Goal: Task Accomplishment & Management: Complete application form

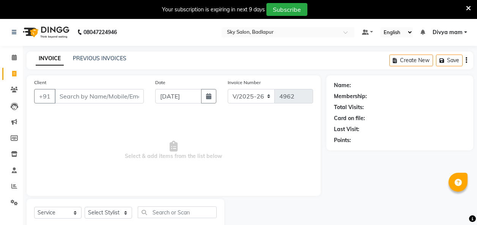
select select "6927"
select select "service"
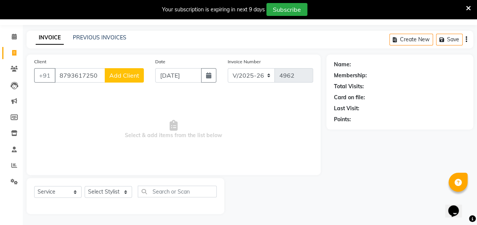
type input "8793617250"
click at [120, 78] on span "Add Client" at bounding box center [124, 76] width 30 height 8
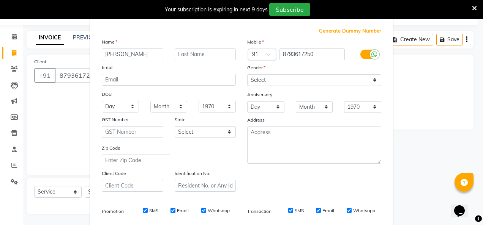
scroll to position [23, 0]
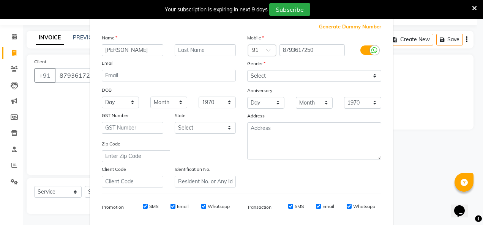
type input "[PERSON_NAME]"
click at [186, 46] on input "text" at bounding box center [205, 50] width 61 height 12
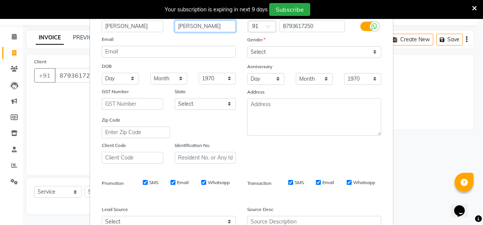
scroll to position [47, 0]
type input "[PERSON_NAME]"
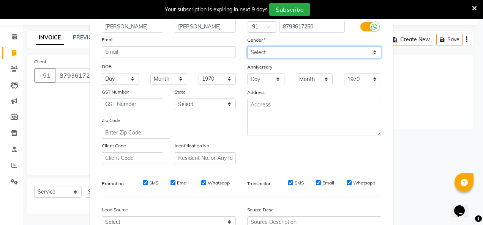
click at [260, 47] on select "Select [DEMOGRAPHIC_DATA] [DEMOGRAPHIC_DATA] Other Prefer Not To Say" at bounding box center [314, 53] width 134 height 12
select select "[DEMOGRAPHIC_DATA]"
click at [247, 47] on select "Select [DEMOGRAPHIC_DATA] [DEMOGRAPHIC_DATA] Other Prefer Not To Say" at bounding box center [314, 53] width 134 height 12
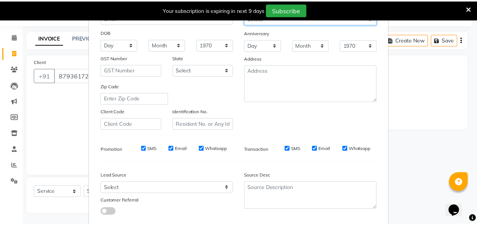
scroll to position [124, 0]
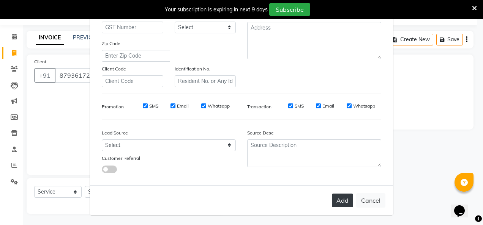
click at [340, 200] on button "Add" at bounding box center [342, 201] width 21 height 14
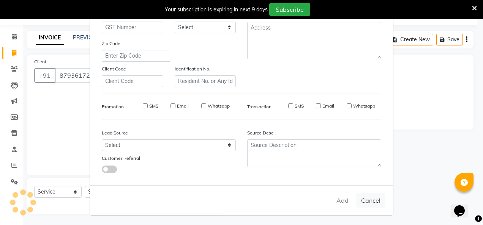
select select
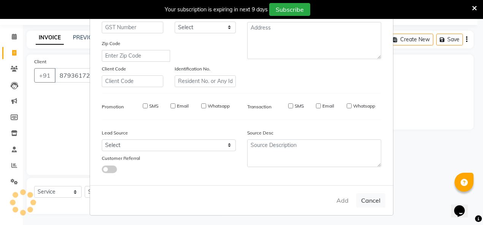
select select
checkbox input "false"
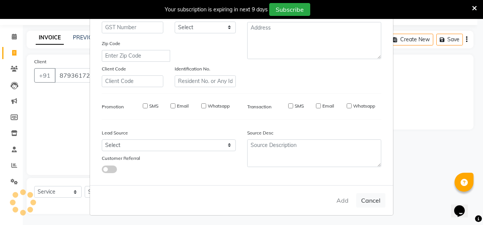
checkbox input "false"
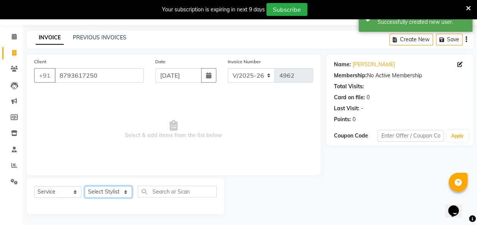
click at [123, 194] on select "Select Stylist [PERSON_NAME] [PERSON_NAME] [PERSON_NAME] [PERSON_NAME] [PERSON_…" at bounding box center [108, 192] width 47 height 12
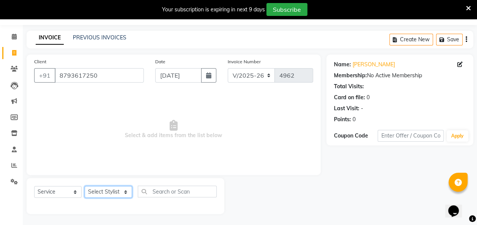
select select "75183"
click at [85, 186] on select "Select Stylist [PERSON_NAME] [PERSON_NAME] [PERSON_NAME] [PERSON_NAME] [PERSON_…" at bounding box center [108, 192] width 47 height 12
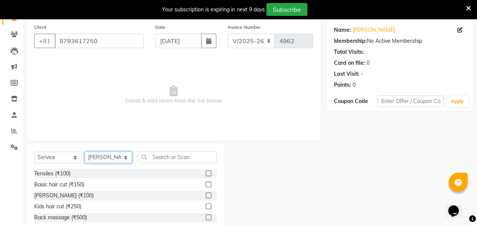
scroll to position [97, 0]
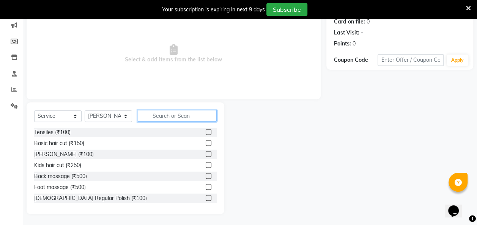
click at [157, 115] on input "text" at bounding box center [177, 116] width 79 height 12
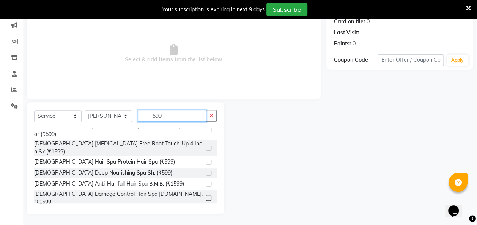
scroll to position [89, 0]
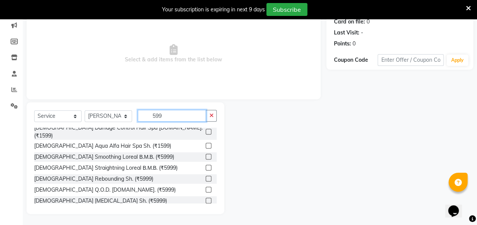
type input "599"
click at [206, 213] on label at bounding box center [209, 216] width 6 height 6
click at [206, 213] on input "checkbox" at bounding box center [208, 215] width 5 height 5
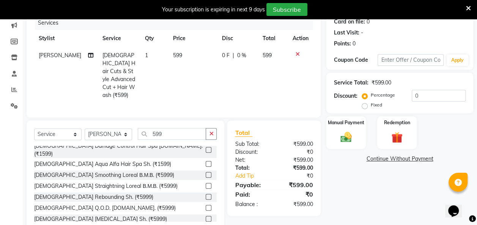
checkbox input "false"
click at [371, 106] on label "Fixed" at bounding box center [376, 105] width 11 height 7
click at [367, 106] on input "Fixed" at bounding box center [366, 104] width 5 height 5
radio input "true"
click at [424, 98] on input "0" at bounding box center [439, 96] width 54 height 12
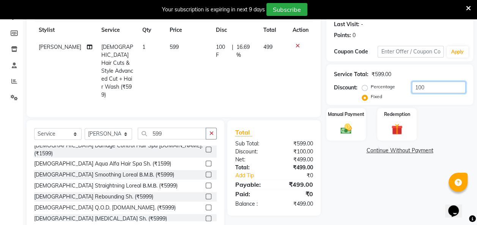
scroll to position [106, 0]
type input "100"
click at [346, 126] on img at bounding box center [346, 129] width 19 height 14
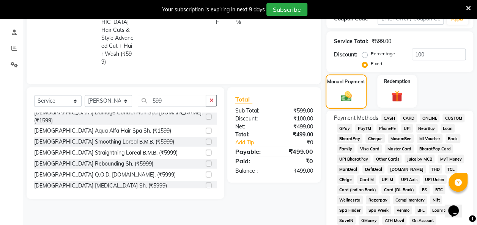
scroll to position [140, 0]
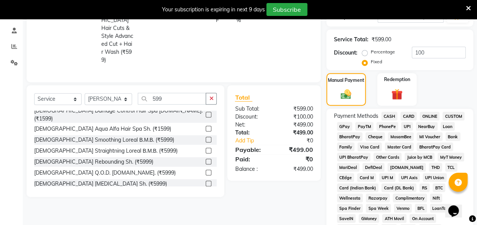
click at [386, 116] on span "CASH" at bounding box center [389, 116] width 16 height 9
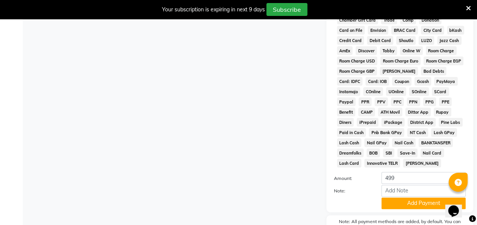
scroll to position [394, 0]
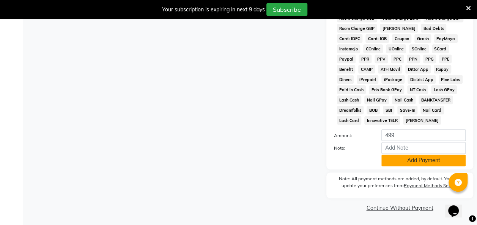
click at [408, 158] on button "Add Payment" at bounding box center [423, 161] width 84 height 12
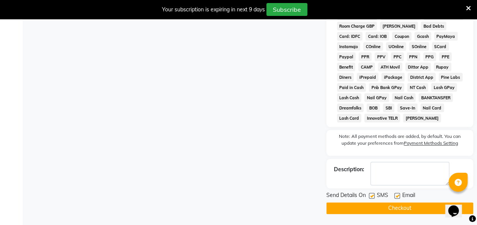
click at [372, 198] on label at bounding box center [372, 196] width 6 height 6
click at [372, 198] on input "checkbox" at bounding box center [371, 196] width 5 height 5
checkbox input "false"
click at [390, 211] on button "Checkout" at bounding box center [399, 209] width 147 height 12
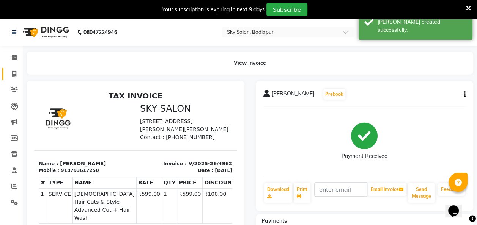
click at [12, 74] on icon at bounding box center [14, 74] width 4 height 6
select select "service"
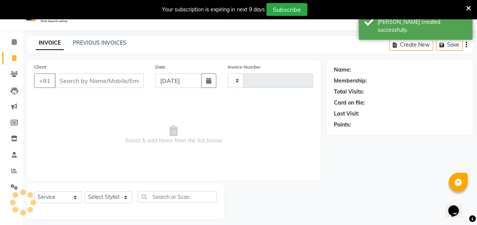
scroll to position [21, 0]
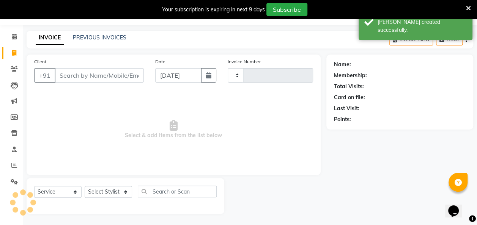
type input "4963"
select select "6927"
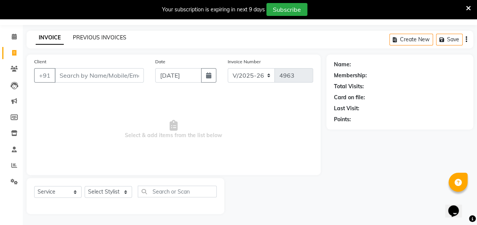
click at [110, 39] on link "PREVIOUS INVOICES" at bounding box center [100, 37] width 54 height 7
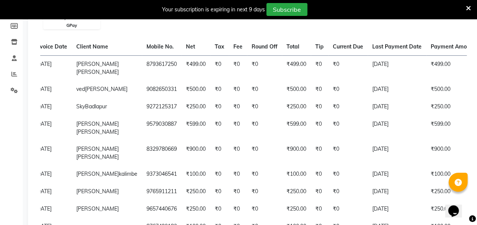
scroll to position [0, 54]
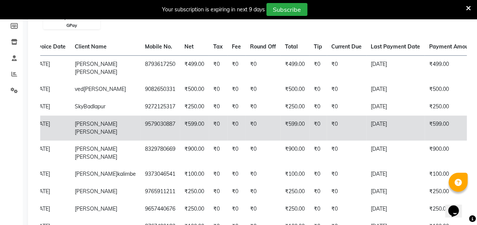
click at [378, 141] on td "[DATE]" at bounding box center [395, 128] width 58 height 25
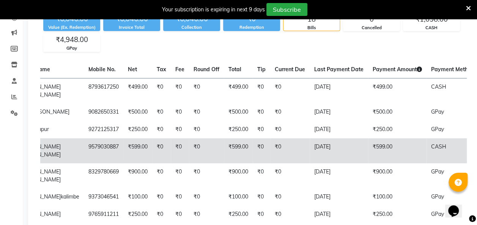
scroll to position [0, 104]
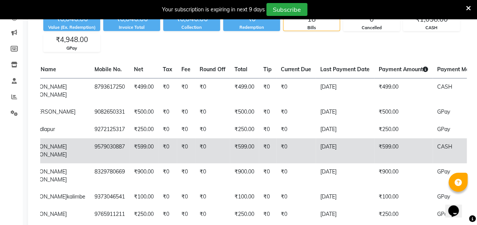
click at [230, 164] on td "₹599.00" at bounding box center [244, 151] width 29 height 25
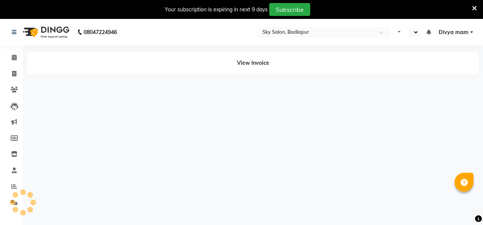
select select "en"
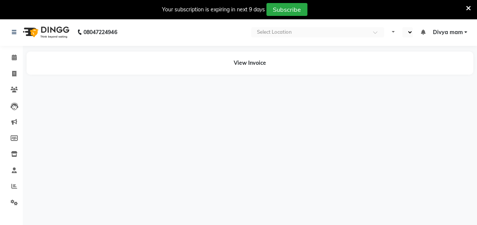
select select "en"
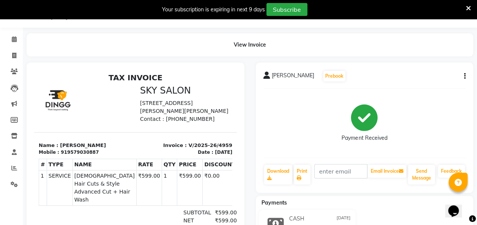
scroll to position [24, 0]
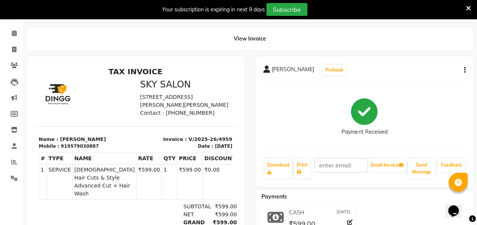
click at [465, 70] on icon "button" at bounding box center [465, 70] width 2 height 0
click at [433, 59] on div "Cancel Invoice" at bounding box center [427, 60] width 52 height 9
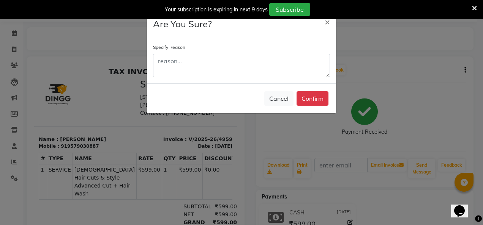
click at [136, 138] on ngb-modal-window "Are You Sure? × Specify Reason Cancel Confirm" at bounding box center [241, 112] width 483 height 225
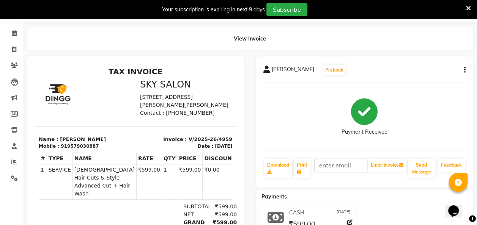
scroll to position [0, 0]
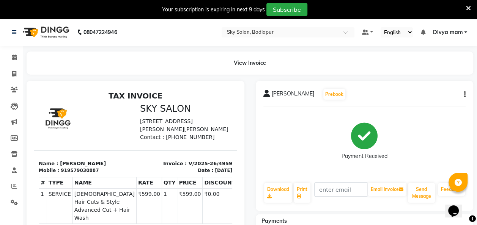
click at [465, 95] on icon "button" at bounding box center [465, 95] width 2 height 0
click at [432, 82] on div "Cancel Invoice" at bounding box center [427, 84] width 52 height 9
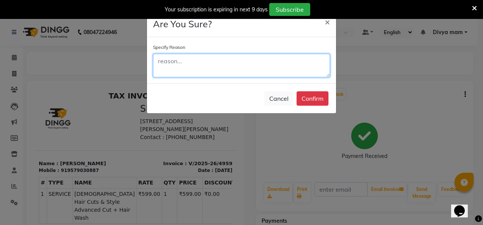
click at [172, 70] on textarea at bounding box center [241, 66] width 177 height 24
type textarea "bill galat ban gya"
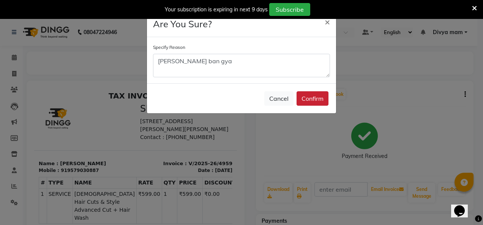
click at [316, 97] on button "Confirm" at bounding box center [312, 98] width 32 height 14
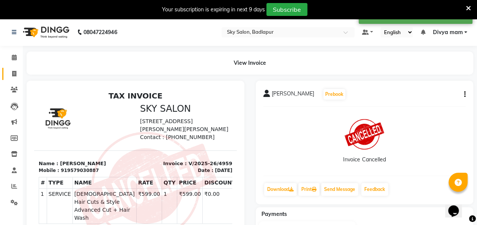
click at [14, 72] on icon at bounding box center [14, 74] width 4 height 6
select select "service"
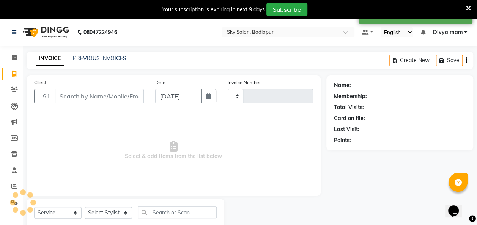
type input "4963"
select select "6927"
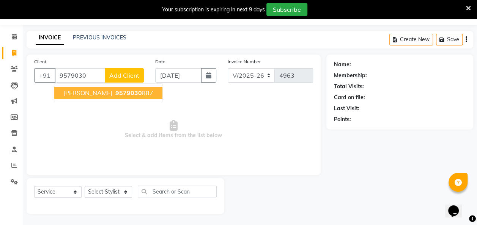
click at [142, 91] on span "9579030" at bounding box center [128, 93] width 27 height 8
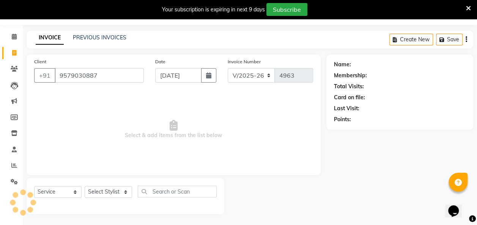
type input "9579030887"
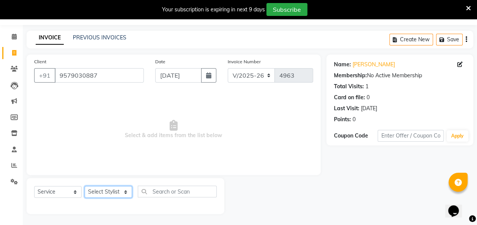
click at [126, 192] on select "Select Stylist [PERSON_NAME] [PERSON_NAME] [PERSON_NAME] [PERSON_NAME] [PERSON_…" at bounding box center [108, 192] width 47 height 12
select select "54795"
click at [85, 186] on select "Select Stylist [PERSON_NAME] [PERSON_NAME] [PERSON_NAME] [PERSON_NAME] [PERSON_…" at bounding box center [108, 192] width 47 height 12
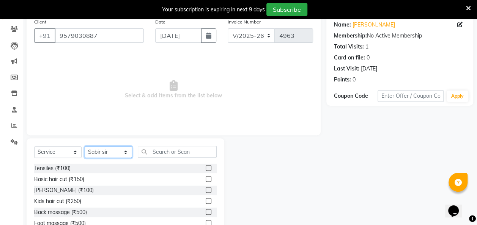
scroll to position [70, 0]
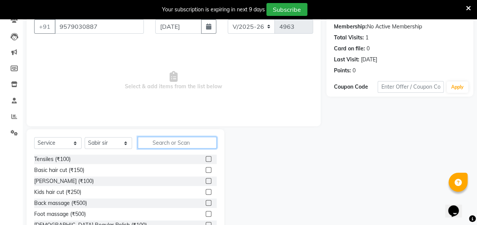
click at [161, 142] on input "text" at bounding box center [177, 143] width 79 height 12
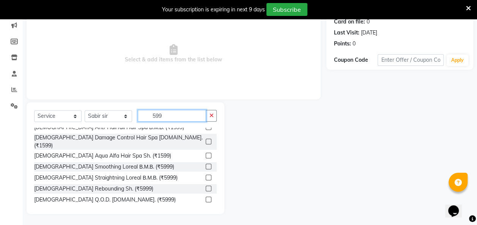
scroll to position [89, 0]
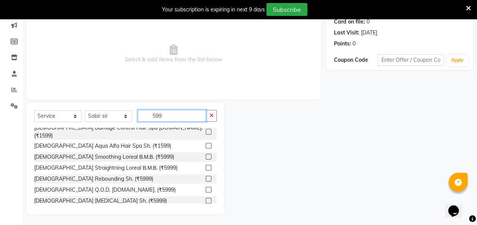
type input "599"
click at [188, 208] on div "[DEMOGRAPHIC_DATA] Hair Cuts & Style Advanced Cut + Hair Wash (₹599)" at bounding box center [125, 216] width 183 height 16
click at [206, 213] on label at bounding box center [209, 216] width 6 height 6
click at [206, 213] on input "checkbox" at bounding box center [208, 215] width 5 height 5
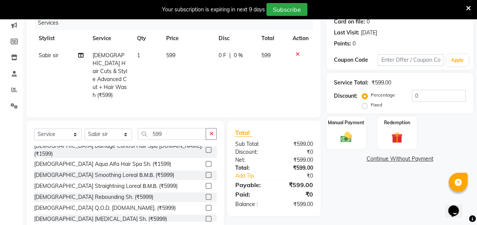
checkbox input "false"
click at [371, 107] on label "Fixed" at bounding box center [376, 105] width 11 height 7
click at [365, 107] on input "Fixed" at bounding box center [366, 104] width 5 height 5
radio input "true"
click at [426, 98] on input "0" at bounding box center [439, 96] width 54 height 12
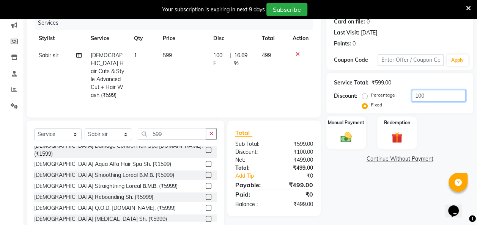
type input "100"
click at [285, 84] on td "499" at bounding box center [272, 75] width 30 height 57
select select "54795"
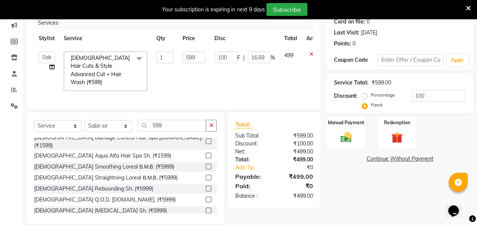
scroll to position [104, 0]
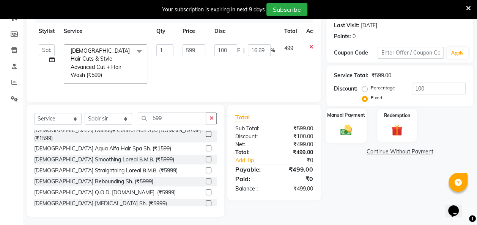
click at [345, 119] on div "Manual Payment" at bounding box center [346, 126] width 41 height 34
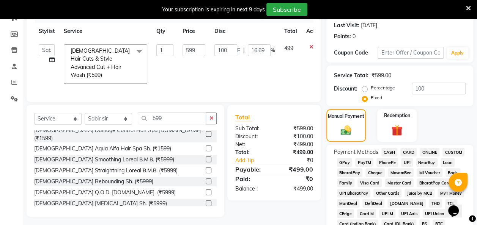
click at [392, 155] on span "CASH" at bounding box center [389, 152] width 16 height 9
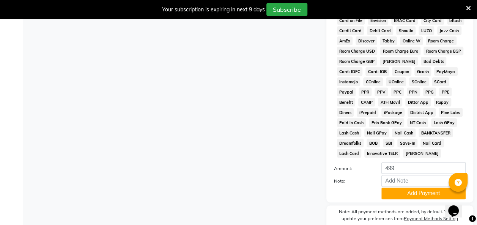
scroll to position [394, 0]
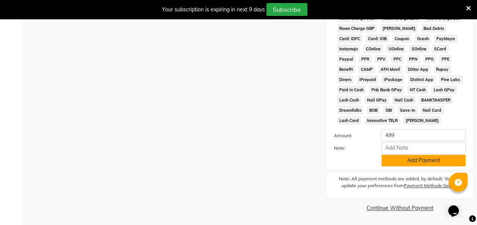
click at [414, 159] on button "Add Payment" at bounding box center [423, 161] width 84 height 12
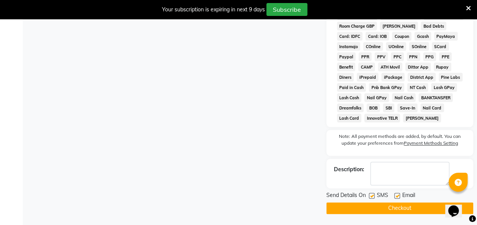
click at [372, 198] on label at bounding box center [372, 196] width 6 height 6
click at [372, 198] on input "checkbox" at bounding box center [371, 196] width 5 height 5
checkbox input "false"
click at [387, 211] on button "Checkout" at bounding box center [399, 209] width 147 height 12
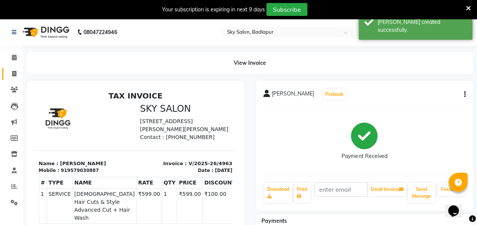
click at [11, 77] on span at bounding box center [14, 74] width 13 height 9
select select "service"
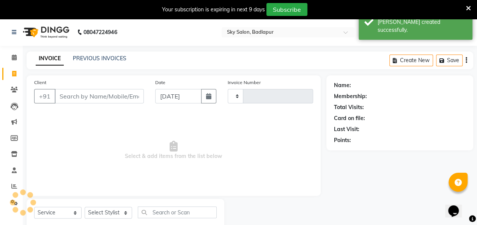
scroll to position [21, 0]
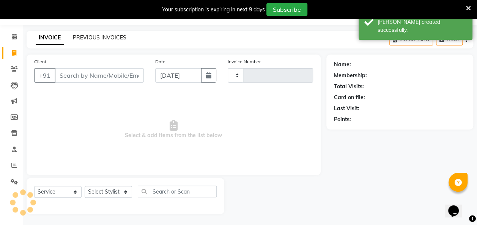
click at [104, 40] on link "PREVIOUS INVOICES" at bounding box center [100, 37] width 54 height 7
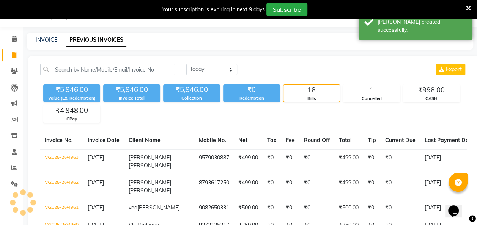
scroll to position [21, 0]
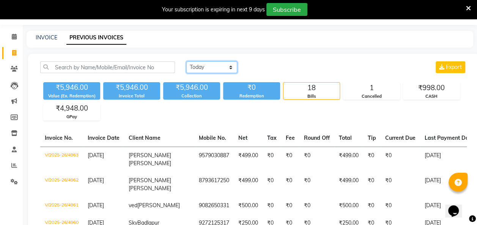
click at [221, 68] on select "Today Yesterday Custom Range" at bounding box center [211, 67] width 51 height 12
select select "yesterday"
click at [186, 61] on select "Today Yesterday Custom Range" at bounding box center [211, 67] width 51 height 12
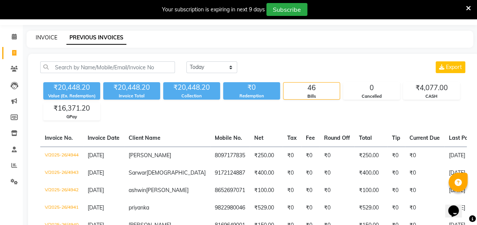
click at [41, 36] on link "INVOICE" at bounding box center [47, 37] width 22 height 7
select select "service"
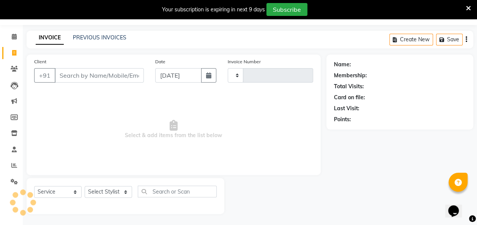
type input "4964"
select select "6927"
click at [95, 39] on link "PREVIOUS INVOICES" at bounding box center [100, 37] width 54 height 7
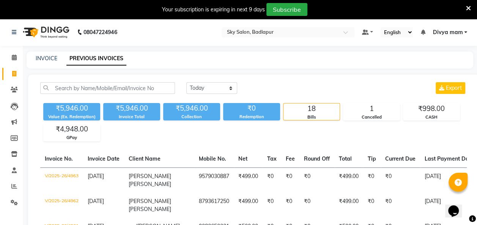
click at [12, 77] on icon at bounding box center [14, 74] width 4 height 6
select select "6927"
select select "service"
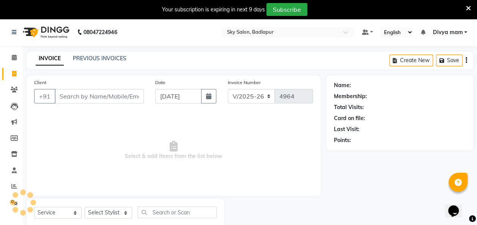
scroll to position [21, 0]
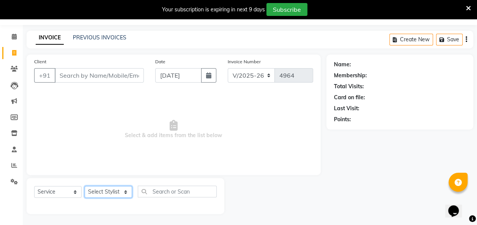
click at [124, 196] on select "Select Stylist [PERSON_NAME] [PERSON_NAME] [PERSON_NAME] [PERSON_NAME] [PERSON_…" at bounding box center [108, 192] width 47 height 12
select select "60172"
click at [85, 186] on select "Select Stylist [PERSON_NAME] [PERSON_NAME] [PERSON_NAME] [PERSON_NAME] [PERSON_…" at bounding box center [108, 192] width 47 height 12
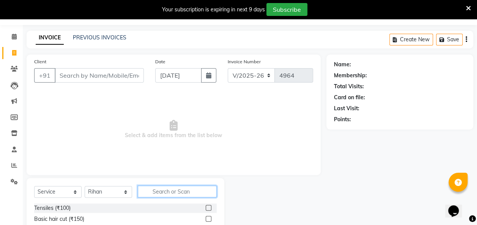
click at [183, 194] on input "text" at bounding box center [177, 192] width 79 height 12
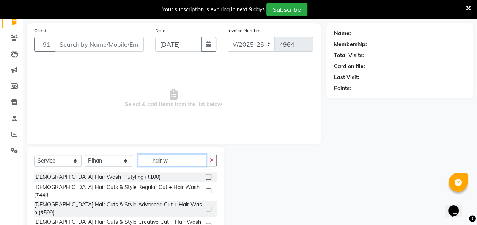
scroll to position [53, 0]
type input "hair w"
click at [206, 188] on label at bounding box center [209, 191] width 6 height 6
click at [206, 189] on input "checkbox" at bounding box center [208, 191] width 5 height 5
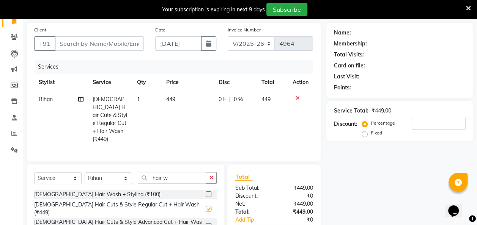
checkbox input "false"
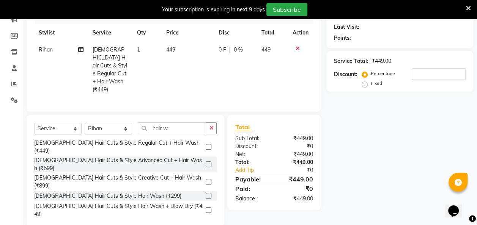
scroll to position [102, 0]
click at [297, 50] on icon at bounding box center [298, 49] width 4 height 5
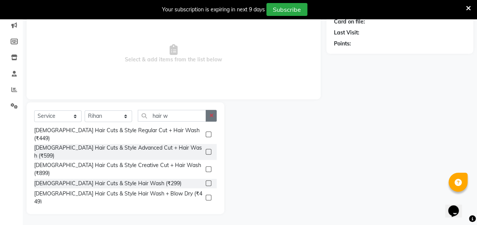
click at [212, 116] on icon "button" at bounding box center [211, 115] width 4 height 5
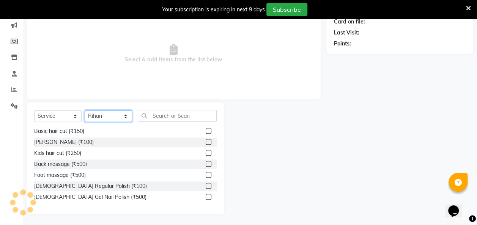
click at [124, 116] on select "Select Stylist [PERSON_NAME] [PERSON_NAME] [PERSON_NAME] [PERSON_NAME] [PERSON_…" at bounding box center [108, 116] width 47 height 12
select select "63070"
click at [85, 110] on select "Select Stylist [PERSON_NAME] [PERSON_NAME] [PERSON_NAME] [PERSON_NAME] [PERSON_…" at bounding box center [108, 116] width 47 height 12
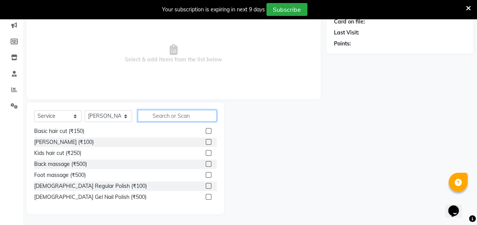
click at [186, 115] on input "text" at bounding box center [177, 116] width 79 height 12
type input "2"
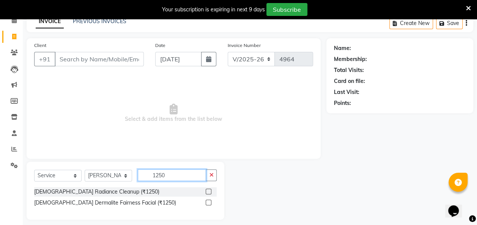
scroll to position [43, 0]
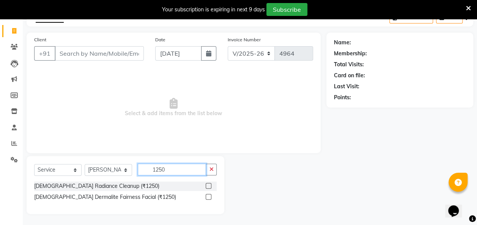
type input "1250"
click at [209, 197] on label at bounding box center [209, 197] width 6 height 6
click at [209, 197] on input "checkbox" at bounding box center [208, 197] width 5 height 5
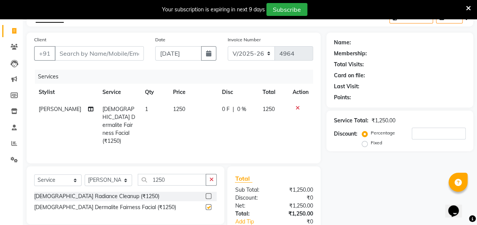
checkbox input "false"
click at [213, 178] on icon "button" at bounding box center [211, 179] width 4 height 5
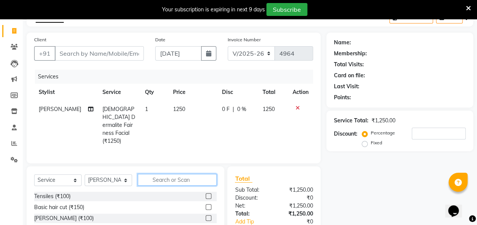
click at [172, 180] on input "text" at bounding box center [177, 180] width 79 height 12
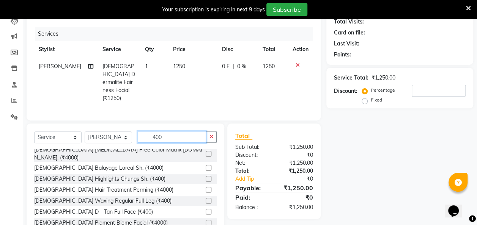
scroll to position [56, 0]
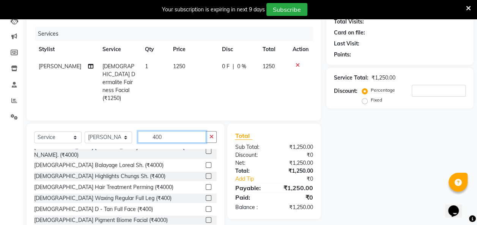
type input "400"
click at [206, 206] on label at bounding box center [209, 209] width 6 height 6
click at [206, 207] on input "checkbox" at bounding box center [208, 209] width 5 height 5
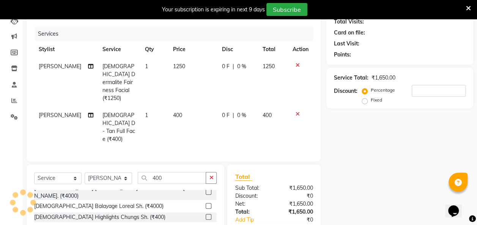
checkbox input "false"
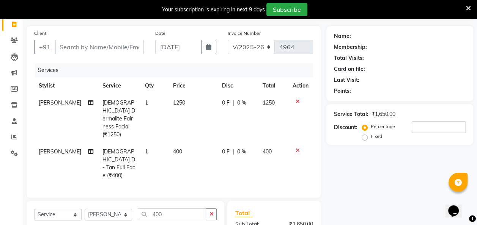
scroll to position [0, 0]
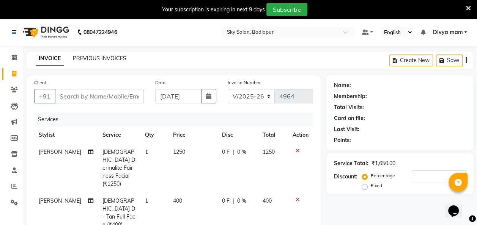
click at [96, 58] on link "PREVIOUS INVOICES" at bounding box center [100, 58] width 54 height 7
click at [88, 95] on input "Client" at bounding box center [99, 96] width 89 height 14
type input "0"
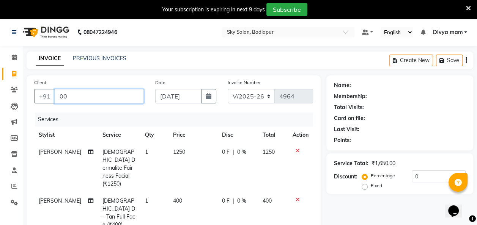
type input "0"
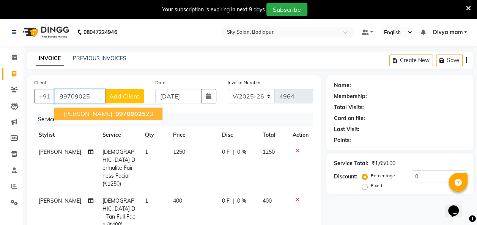
click at [96, 115] on span "Rani Bhingardive" at bounding box center [87, 114] width 49 height 8
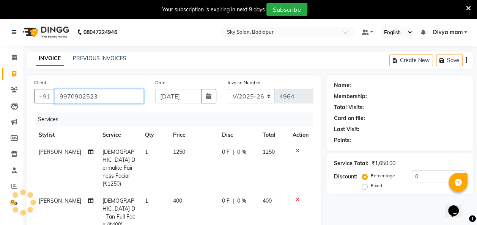
type input "9970902523"
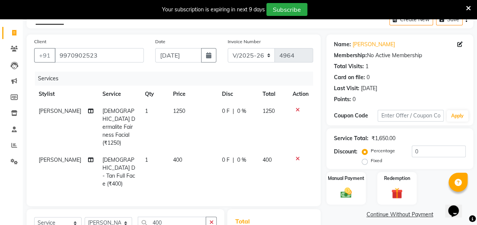
scroll to position [138, 0]
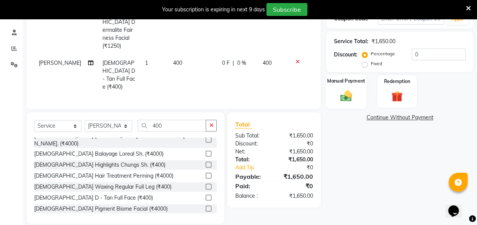
click at [343, 88] on div "Manual Payment" at bounding box center [346, 91] width 41 height 34
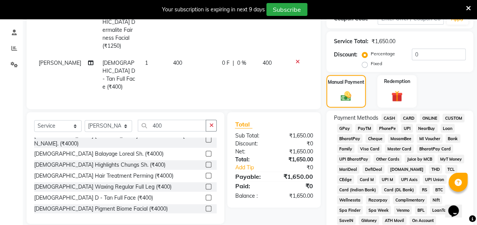
click at [342, 129] on span "GPay" at bounding box center [345, 128] width 16 height 9
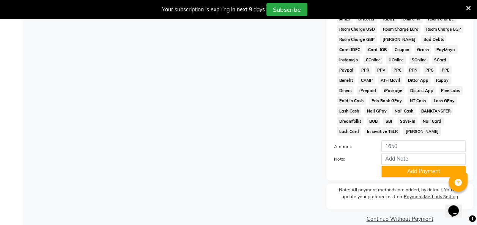
scroll to position [394, 0]
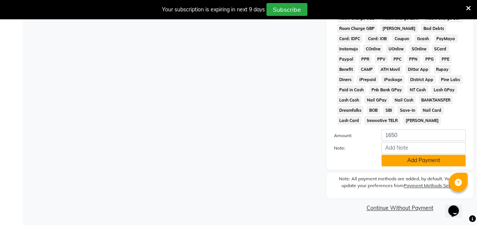
click at [398, 155] on button "Add Payment" at bounding box center [423, 161] width 84 height 12
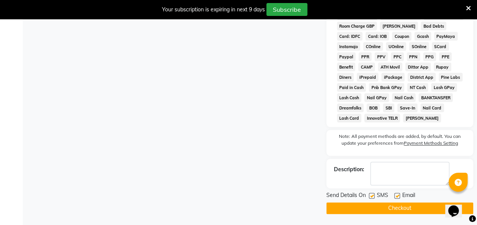
click at [372, 198] on label at bounding box center [372, 196] width 6 height 6
click at [372, 198] on input "checkbox" at bounding box center [371, 196] width 5 height 5
checkbox input "false"
click at [362, 213] on button "Checkout" at bounding box center [399, 209] width 147 height 12
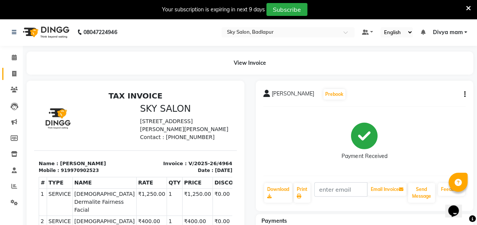
click at [15, 71] on icon at bounding box center [14, 74] width 4 height 6
select select "6927"
select select "service"
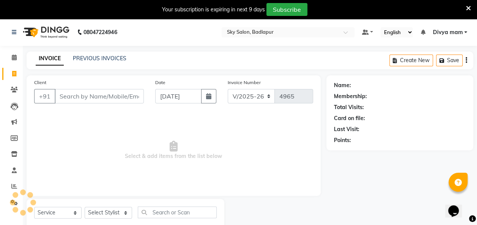
scroll to position [21, 0]
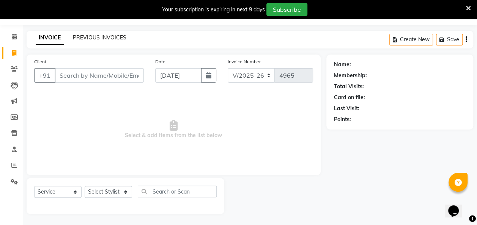
click at [98, 35] on link "PREVIOUS INVOICES" at bounding box center [100, 37] width 54 height 7
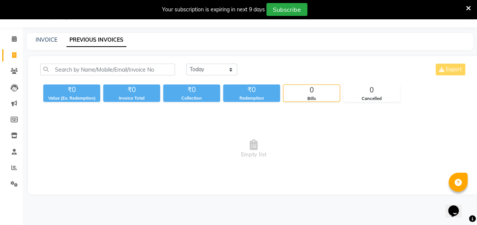
scroll to position [21, 0]
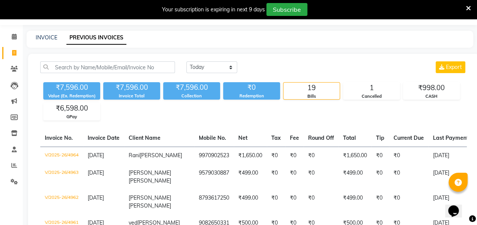
click at [13, 52] on icon at bounding box center [14, 53] width 4 height 6
select select "service"
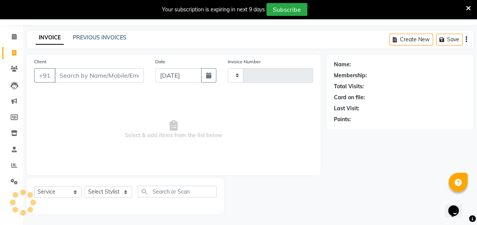
type input "4965"
select select "6927"
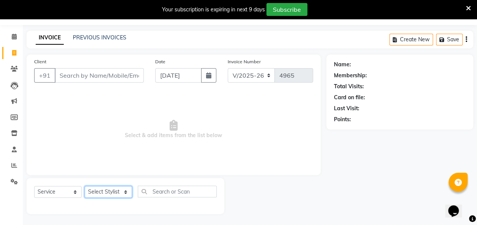
click at [128, 192] on select "Select Stylist [PERSON_NAME] [PERSON_NAME] [PERSON_NAME] [PERSON_NAME] [PERSON_…" at bounding box center [108, 192] width 47 height 12
select select "60172"
click at [85, 186] on select "Select Stylist [PERSON_NAME] [PERSON_NAME] [PERSON_NAME] [PERSON_NAME] [PERSON_…" at bounding box center [108, 192] width 47 height 12
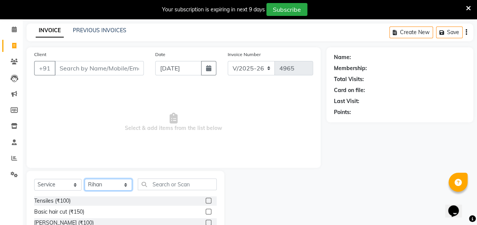
scroll to position [37, 0]
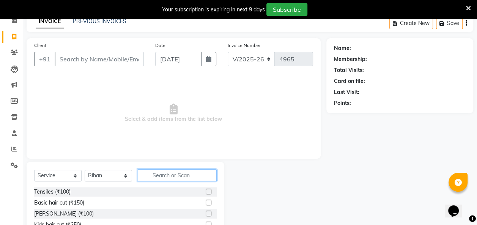
click at [185, 176] on input "text" at bounding box center [177, 176] width 79 height 12
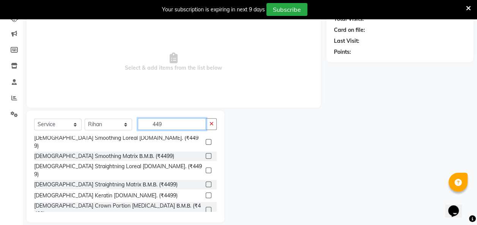
scroll to position [34, 0]
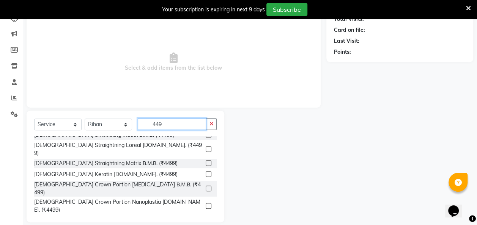
type input "449"
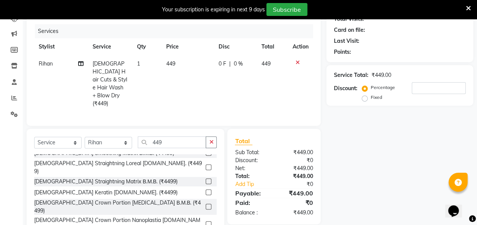
checkbox input "false"
click at [209, 137] on button "button" at bounding box center [211, 143] width 11 height 12
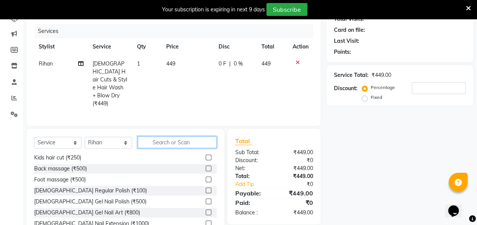
click at [177, 137] on input "text" at bounding box center [177, 143] width 79 height 12
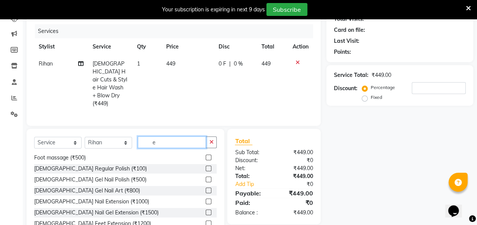
scroll to position [12, 0]
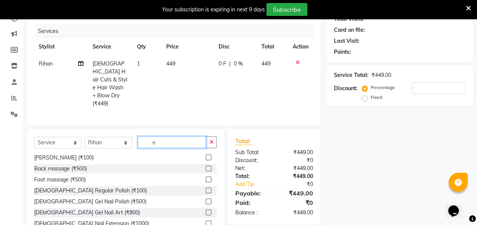
type input "e"
click at [126, 137] on select "Select Stylist [PERSON_NAME] [PERSON_NAME] [PERSON_NAME] [PERSON_NAME] [PERSON_…" at bounding box center [108, 143] width 47 height 12
select select "63070"
click at [85, 137] on select "Select Stylist [PERSON_NAME] [PERSON_NAME] [PERSON_NAME] [PERSON_NAME] [PERSON_…" at bounding box center [108, 143] width 47 height 12
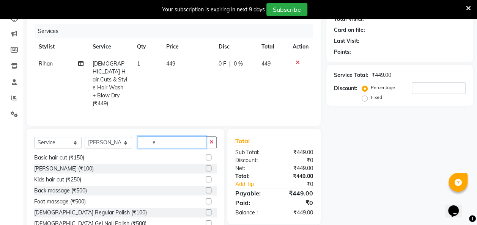
click at [172, 137] on input "e" at bounding box center [172, 143] width 68 height 12
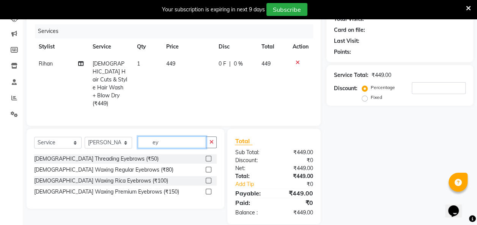
scroll to position [0, 0]
type input "ey"
click at [209, 156] on label at bounding box center [209, 159] width 6 height 6
click at [209, 157] on input "checkbox" at bounding box center [208, 159] width 5 height 5
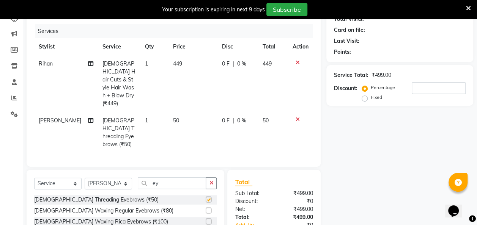
checkbox input "false"
click at [213, 181] on icon "button" at bounding box center [211, 183] width 4 height 5
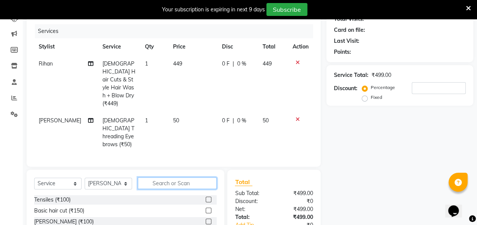
click at [170, 178] on input "text" at bounding box center [177, 184] width 79 height 12
type input "u"
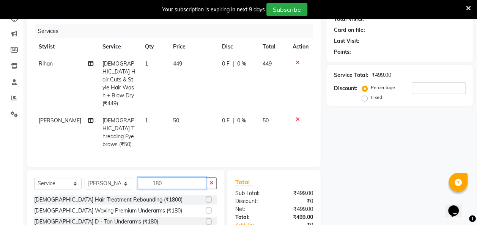
type input "180"
click at [209, 208] on label at bounding box center [209, 211] width 6 height 6
click at [209, 209] on input "checkbox" at bounding box center [208, 211] width 5 height 5
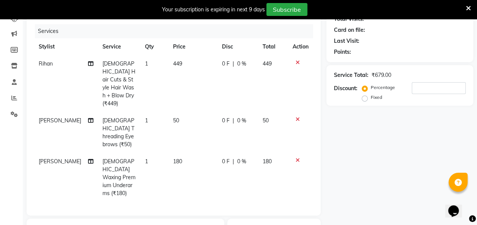
checkbox input "false"
click at [217, 65] on td "0 F | 0 %" at bounding box center [237, 83] width 41 height 57
select select "60172"
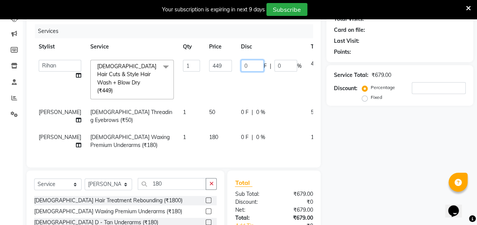
click at [241, 65] on input "0" at bounding box center [252, 66] width 23 height 12
type input "50"
click at [364, 188] on div "Name: Membership: Total Visits: Card on file: Last Visit: Points: Service Total…" at bounding box center [402, 126] width 153 height 279
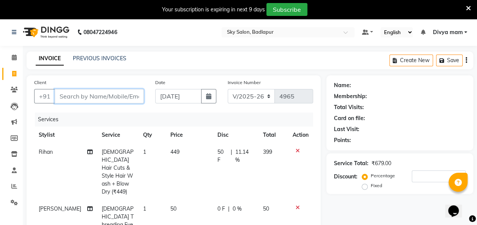
click at [91, 98] on input "Client" at bounding box center [99, 96] width 89 height 14
type input "9"
type input "0"
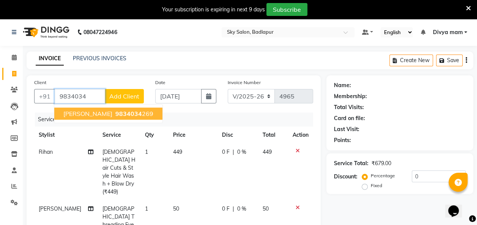
click at [93, 117] on button "Ritika Jamodkar 9834034 269" at bounding box center [108, 114] width 108 height 12
type input "9834034269"
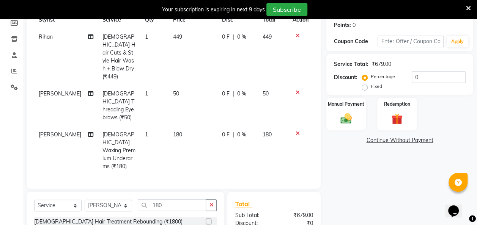
scroll to position [162, 0]
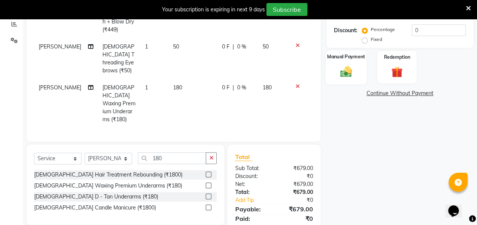
click at [347, 76] on img at bounding box center [346, 72] width 19 height 14
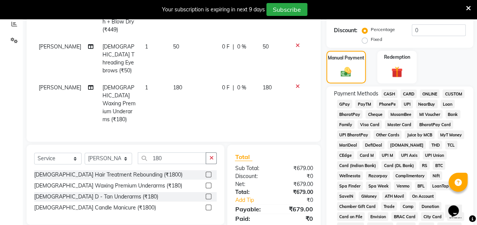
click at [345, 105] on span "GPay" at bounding box center [345, 104] width 16 height 9
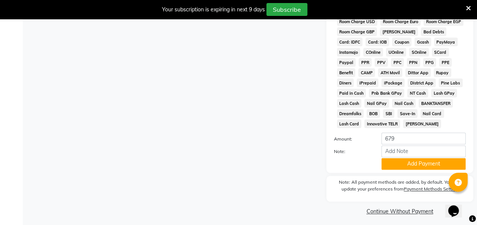
scroll to position [394, 0]
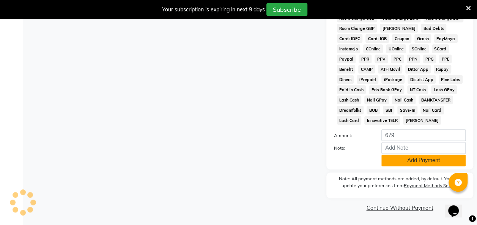
click at [391, 166] on button "Add Payment" at bounding box center [423, 161] width 84 height 12
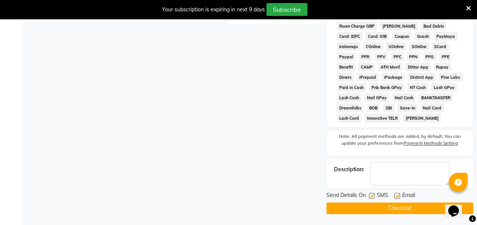
click at [372, 198] on label at bounding box center [372, 196] width 6 height 6
click at [372, 198] on input "checkbox" at bounding box center [371, 196] width 5 height 5
checkbox input "false"
click at [383, 213] on button "Checkout" at bounding box center [399, 209] width 147 height 12
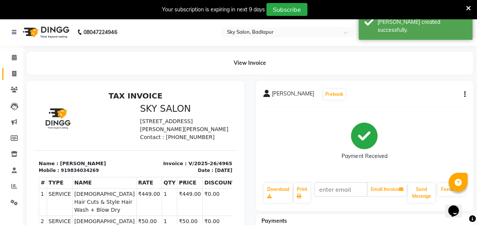
click at [10, 75] on span at bounding box center [14, 74] width 13 height 9
select select "service"
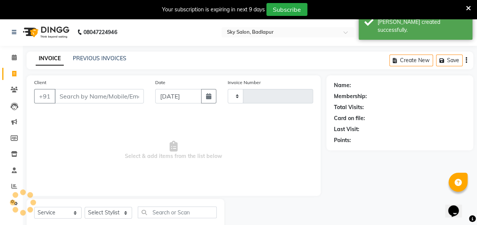
scroll to position [21, 0]
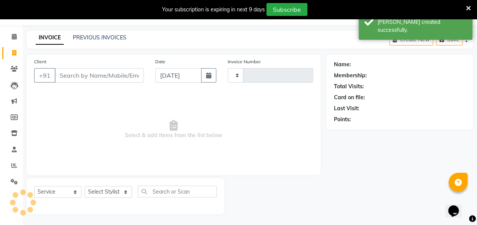
type input "4966"
select select "6927"
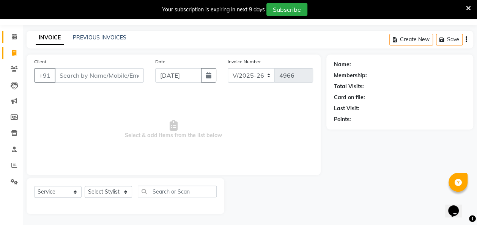
click at [14, 41] on span at bounding box center [14, 37] width 13 height 9
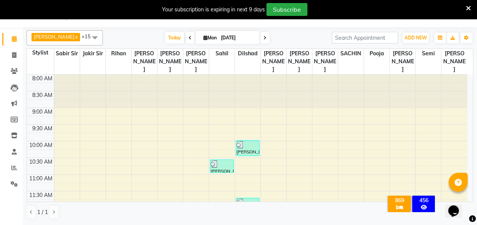
click at [219, 38] on input "[DATE]" at bounding box center [238, 37] width 38 height 11
select select "9"
select select "2025"
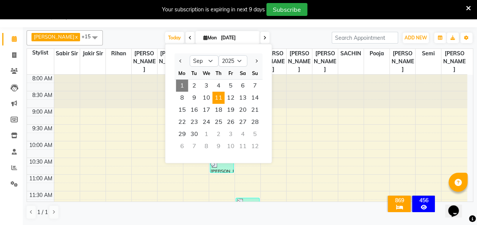
click at [214, 99] on span "11" at bounding box center [219, 98] width 12 height 12
type input "11-09-2025"
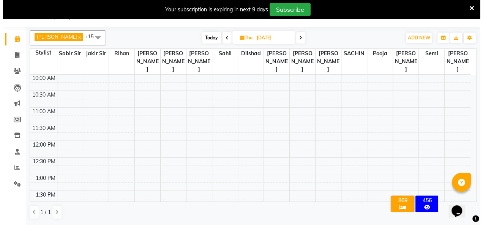
scroll to position [73, 0]
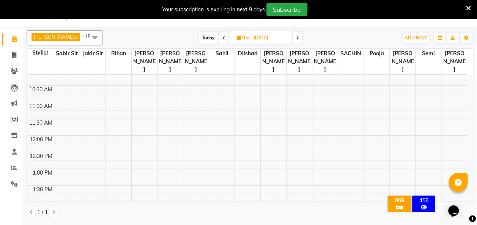
click at [65, 119] on td at bounding box center [260, 123] width 413 height 8
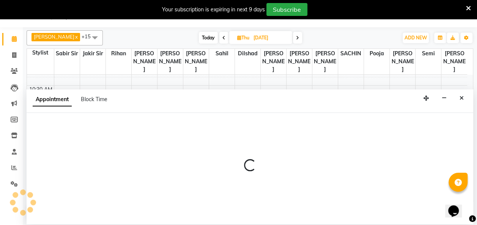
select select "54796"
select select "690"
select select "tentative"
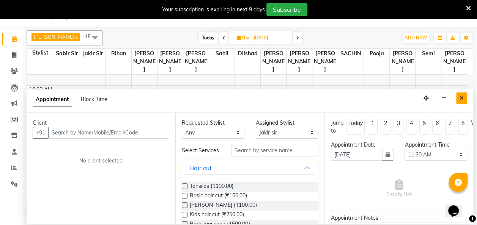
click at [462, 97] on icon "Close" at bounding box center [462, 98] width 4 height 5
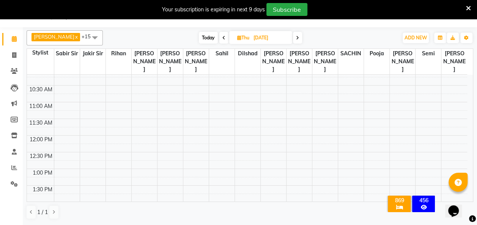
click at [62, 119] on td at bounding box center [260, 123] width 413 height 8
select select "54795"
select select "tentative"
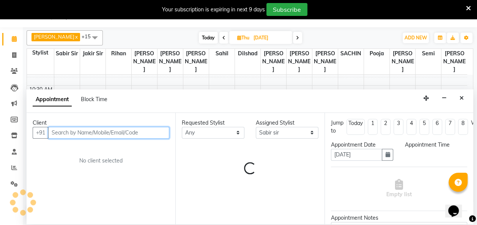
select select "690"
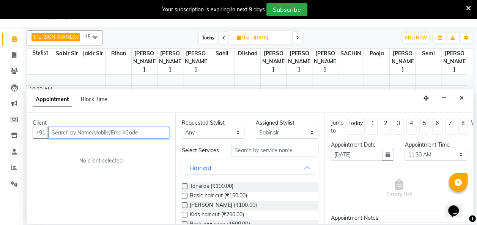
click at [129, 129] on input "text" at bounding box center [108, 133] width 121 height 12
type input "9385873724"
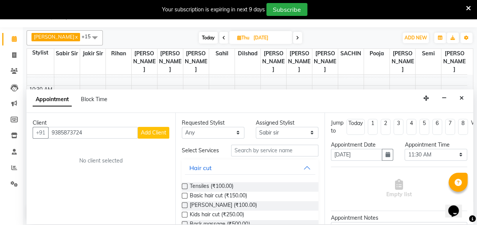
click at [156, 131] on span "Add Client" at bounding box center [153, 132] width 25 height 7
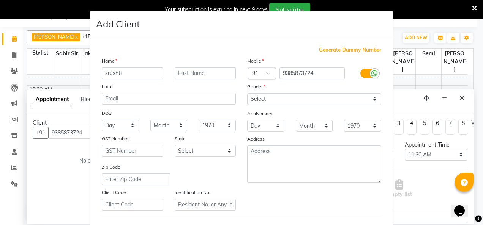
type input "srushti"
click at [194, 72] on input "text" at bounding box center [205, 74] width 61 height 12
type input "tripathi"
click at [358, 102] on select "Select [DEMOGRAPHIC_DATA] [DEMOGRAPHIC_DATA] Other Prefer Not To Say" at bounding box center [314, 99] width 134 height 12
click at [247, 93] on select "Select [DEMOGRAPHIC_DATA] [DEMOGRAPHIC_DATA] Other Prefer Not To Say" at bounding box center [314, 99] width 134 height 12
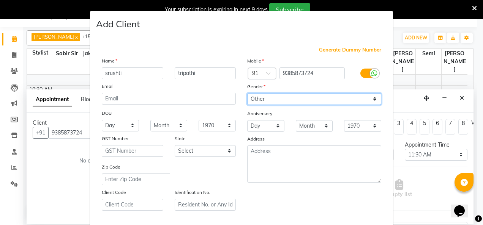
click at [311, 97] on select "Select [DEMOGRAPHIC_DATA] [DEMOGRAPHIC_DATA] Other Prefer Not To Say" at bounding box center [314, 99] width 134 height 12
select select "[DEMOGRAPHIC_DATA]"
click at [247, 93] on select "Select [DEMOGRAPHIC_DATA] [DEMOGRAPHIC_DATA] Other Prefer Not To Say" at bounding box center [314, 99] width 134 height 12
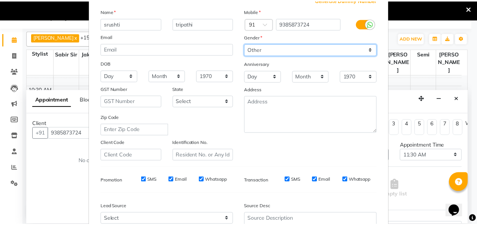
scroll to position [124, 0]
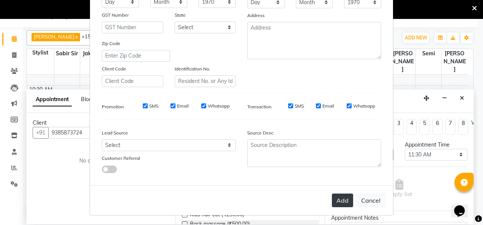
click at [338, 199] on button "Add" at bounding box center [342, 201] width 21 height 14
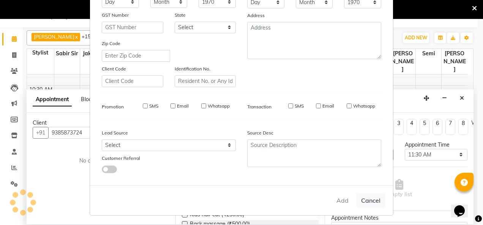
select select
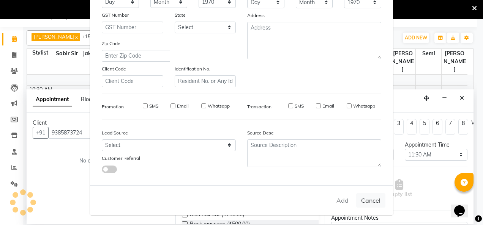
select select
checkbox input "false"
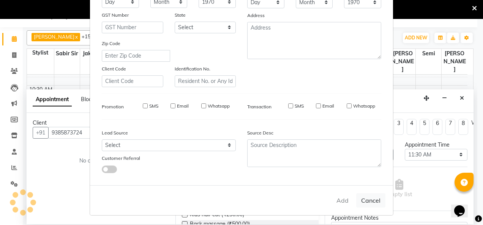
checkbox input "false"
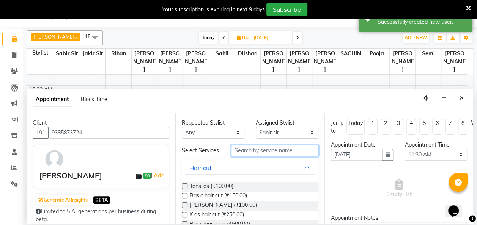
click at [271, 150] on input "text" at bounding box center [274, 151] width 87 height 12
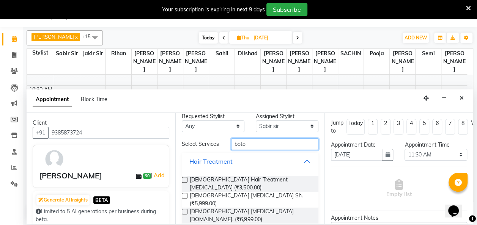
scroll to position [14, 0]
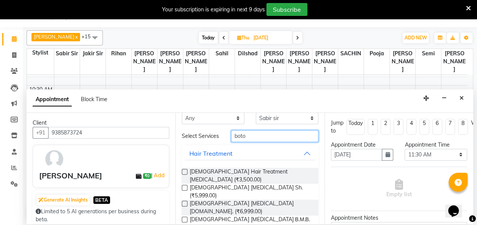
type input "boto"
click at [185, 217] on label at bounding box center [185, 220] width 6 height 6
click at [185, 218] on input "checkbox" at bounding box center [184, 220] width 5 height 5
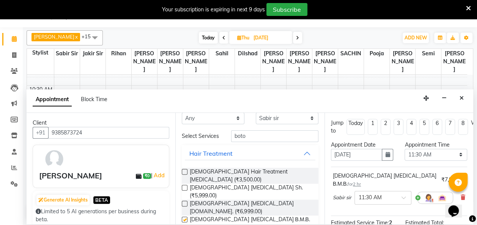
checkbox input "false"
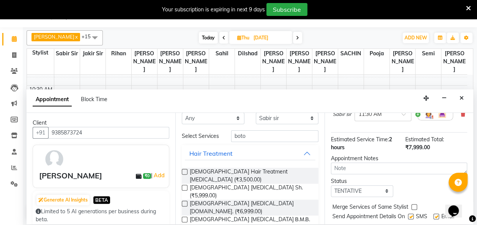
scroll to position [82, 0]
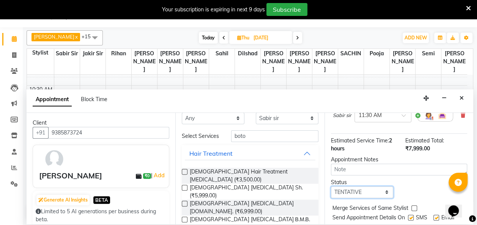
click at [375, 188] on select "Select TENTATIVE CONFIRM UPCOMING" at bounding box center [362, 193] width 63 height 12
click at [379, 187] on select "Select TENTATIVE CONFIRM UPCOMING" at bounding box center [362, 193] width 63 height 12
click at [410, 215] on label at bounding box center [411, 218] width 6 height 6
click at [410, 216] on input "checkbox" at bounding box center [410, 218] width 5 height 5
click at [410, 215] on label at bounding box center [411, 218] width 6 height 6
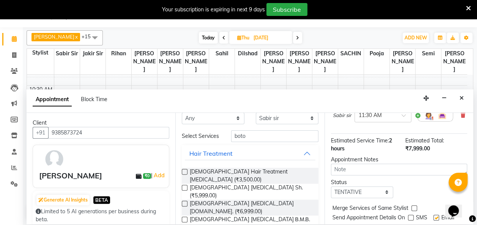
click at [410, 216] on input "checkbox" at bounding box center [410, 218] width 5 height 5
checkbox input "true"
click at [412, 206] on label at bounding box center [414, 209] width 6 height 6
click at [412, 207] on input "checkbox" at bounding box center [413, 209] width 5 height 5
checkbox input "true"
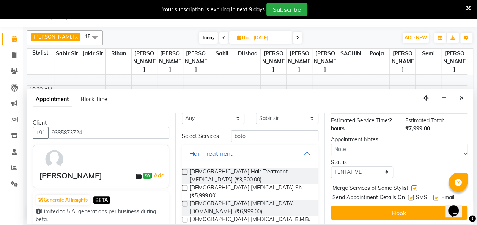
scroll to position [102, 20]
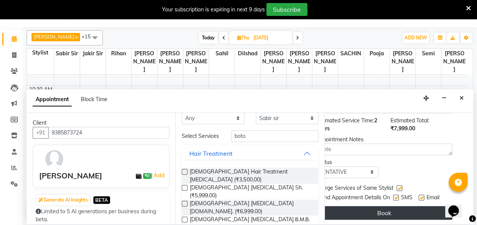
click at [383, 206] on button "Book" at bounding box center [384, 213] width 136 height 14
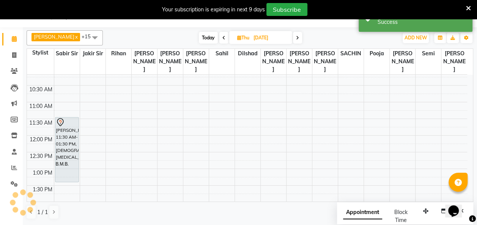
scroll to position [0, 0]
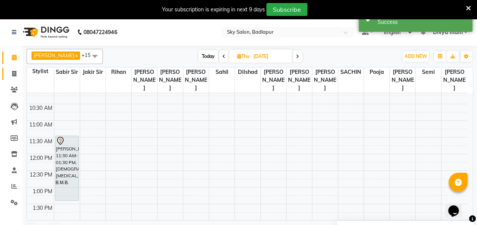
click at [13, 70] on span at bounding box center [14, 74] width 13 height 9
select select "service"
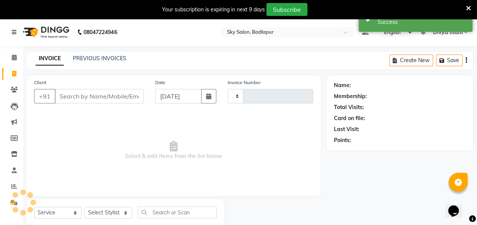
type input "4966"
select select "6927"
